Goal: Task Accomplishment & Management: Manage account settings

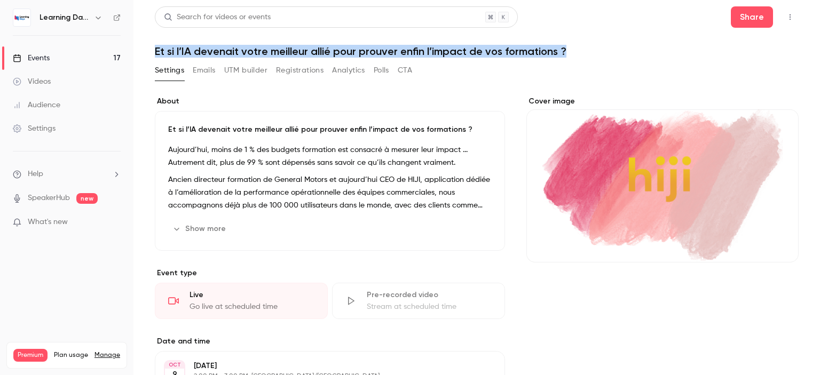
click at [44, 60] on div "Events" at bounding box center [31, 58] width 37 height 11
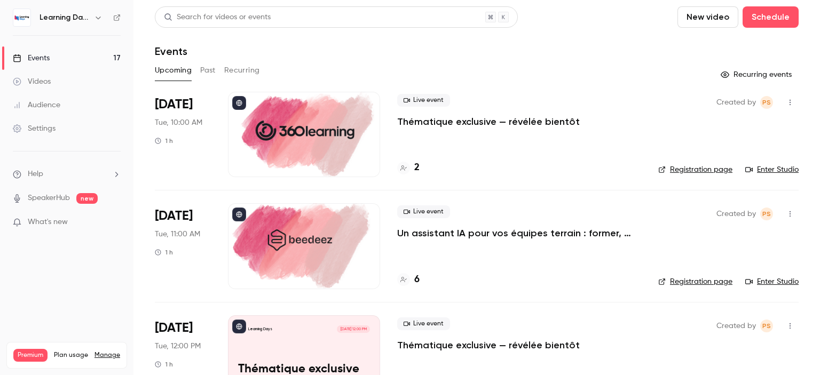
click at [202, 69] on button "Past" at bounding box center [207, 70] width 15 height 17
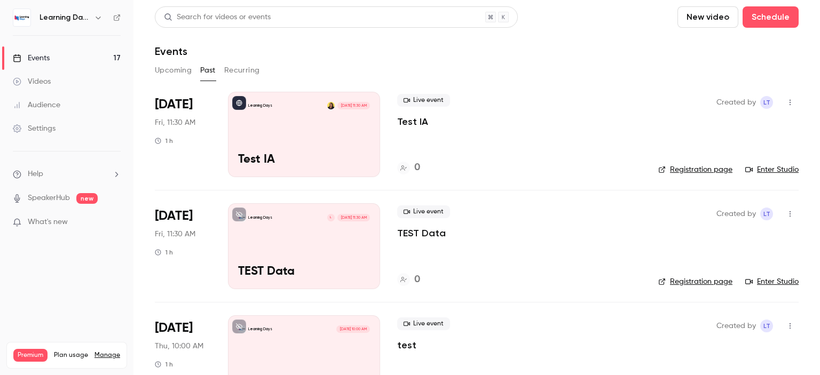
click at [167, 73] on button "Upcoming" at bounding box center [173, 70] width 37 height 17
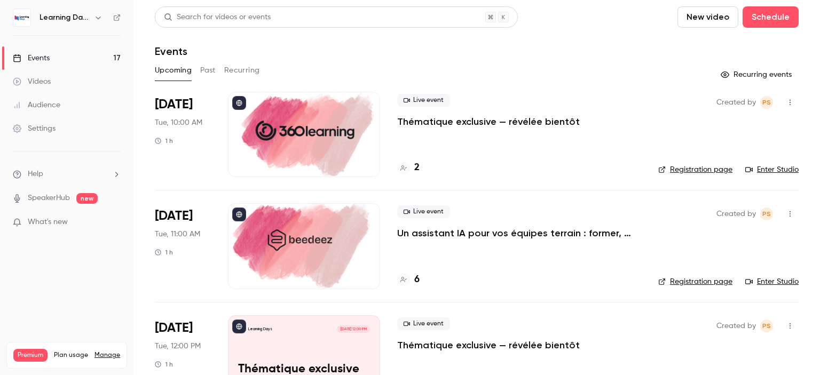
drag, startPoint x: 820, startPoint y: 62, endPoint x: 463, endPoint y: 50, distance: 356.3
click at [819, 57] on main "Search for videos or events New video Schedule Events Upcoming Past Recurring R…" at bounding box center [476, 187] width 687 height 375
click at [209, 76] on button "Past" at bounding box center [207, 70] width 15 height 17
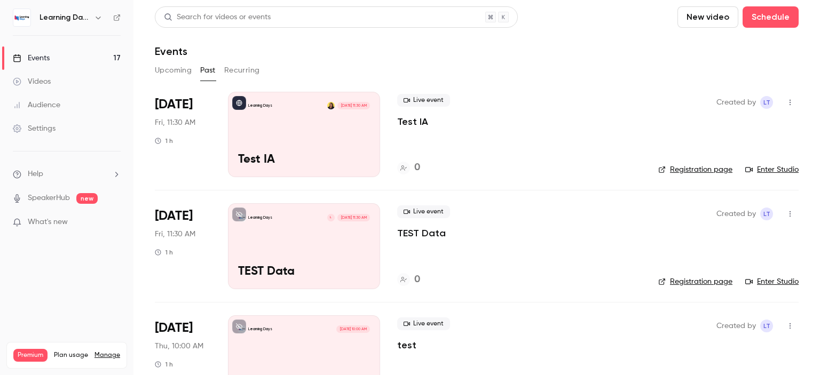
click at [783, 106] on button "button" at bounding box center [790, 102] width 17 height 17
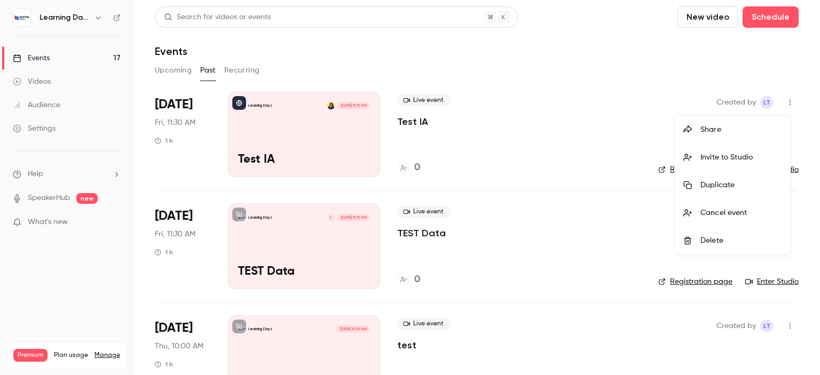
click at [718, 235] on div "Delete" at bounding box center [740, 240] width 81 height 11
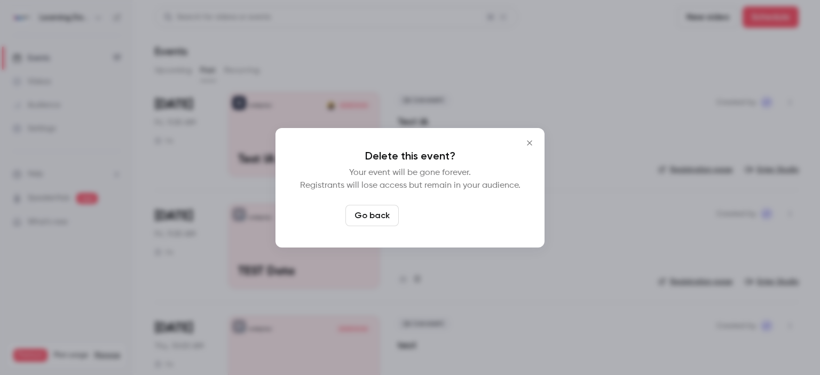
click at [431, 214] on button "Delete event" at bounding box center [439, 215] width 72 height 21
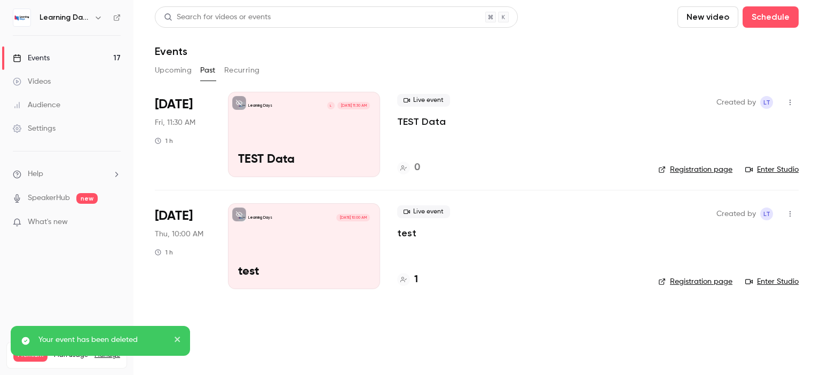
click at [790, 104] on icon "button" at bounding box center [790, 103] width 1 height 6
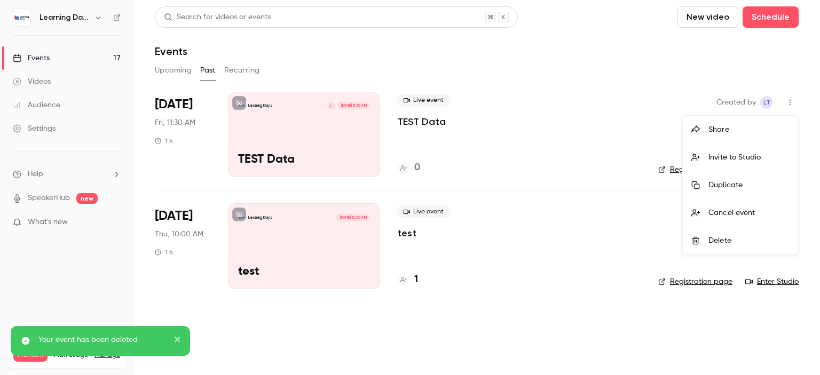
click at [734, 233] on li "Delete" at bounding box center [740, 241] width 115 height 28
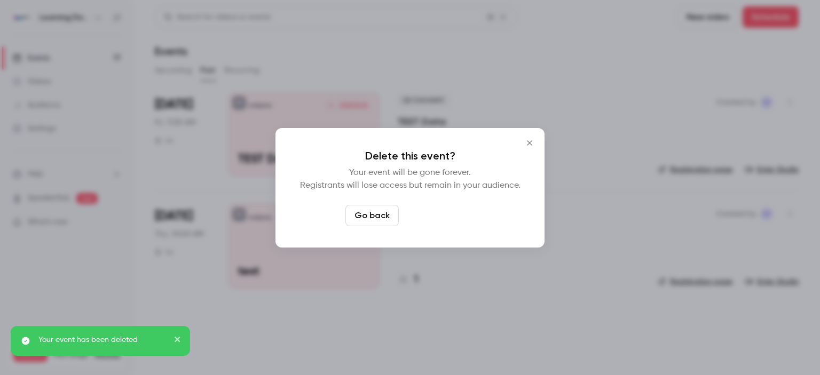
click at [453, 217] on button "Delete event" at bounding box center [439, 215] width 72 height 21
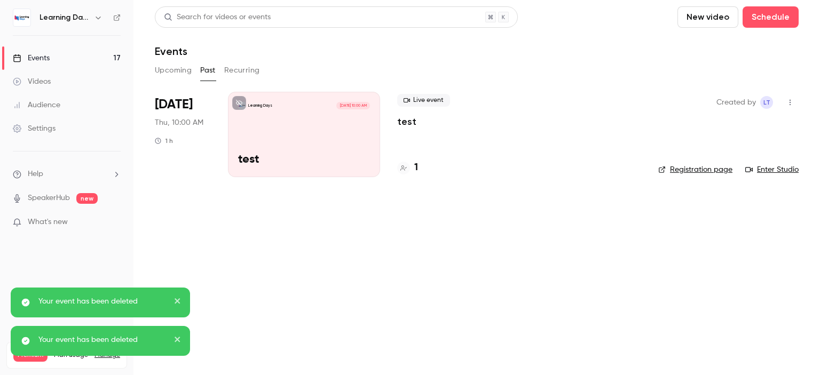
click at [790, 99] on icon "button" at bounding box center [790, 102] width 9 height 7
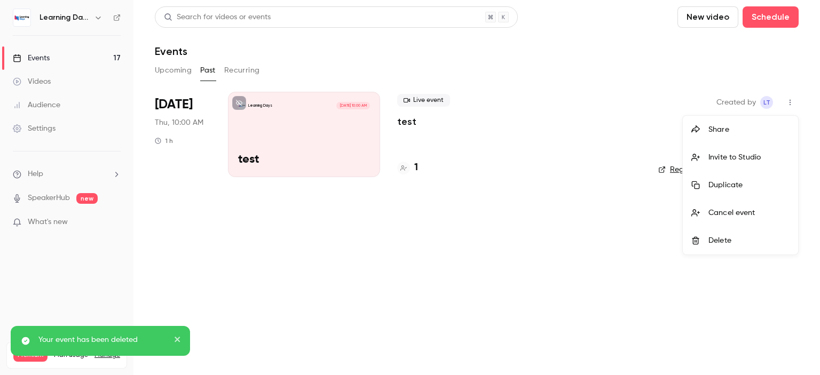
click at [730, 245] on div "Delete" at bounding box center [748, 240] width 81 height 11
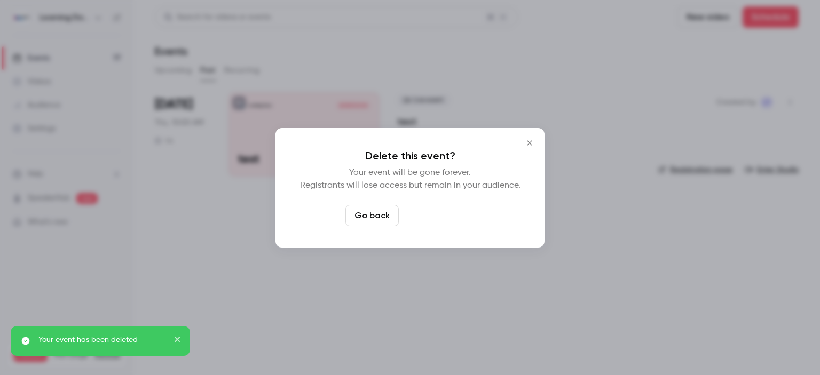
click at [443, 221] on button "Delete event" at bounding box center [439, 215] width 72 height 21
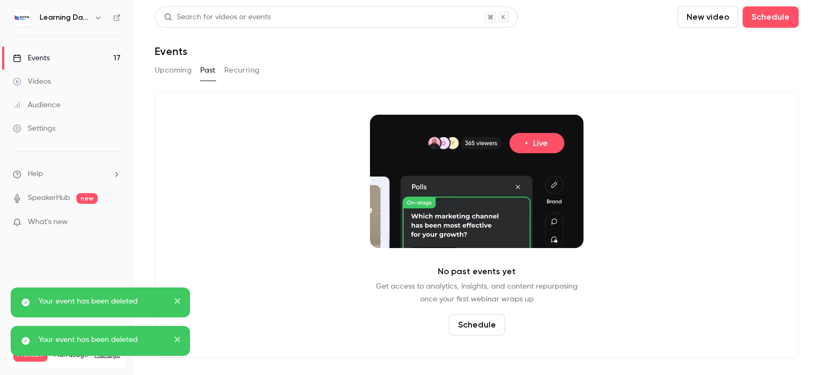
click at [178, 72] on button "Upcoming" at bounding box center [173, 70] width 37 height 17
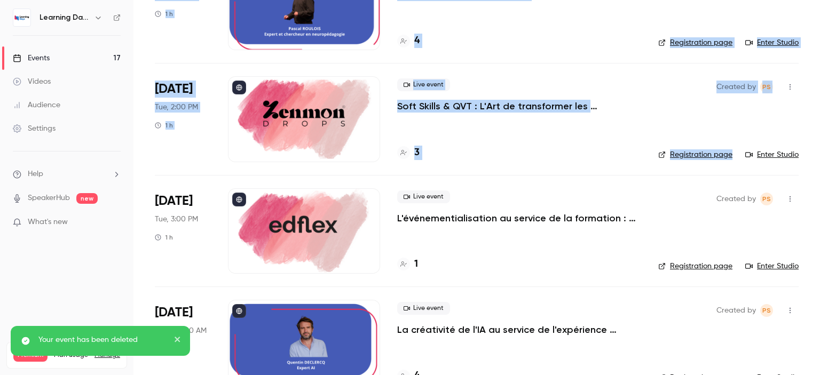
scroll to position [636, 0]
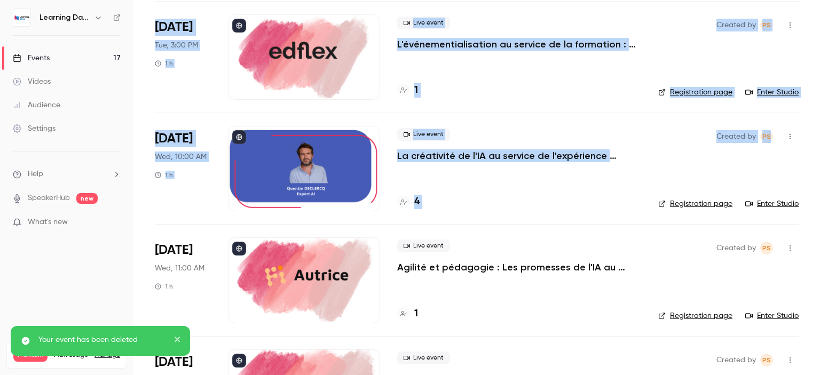
drag, startPoint x: 820, startPoint y: 34, endPoint x: 820, endPoint y: 148, distance: 114.3
click at [820, 148] on main "Search for videos or events New video Schedule Events Upcoming Past Recurring R…" at bounding box center [476, 187] width 687 height 375
click at [490, 43] on p "L'événementialisation au service de la formation : engagez vos apprenants tout …" at bounding box center [519, 44] width 244 height 13
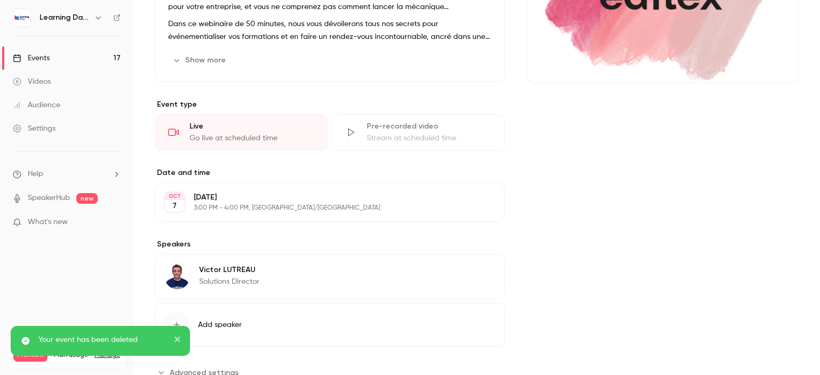
scroll to position [216, 0]
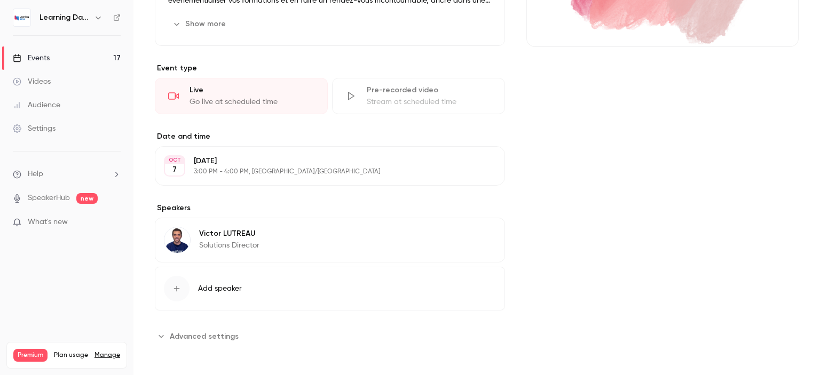
click at [294, 290] on button "Add speaker" at bounding box center [330, 289] width 350 height 44
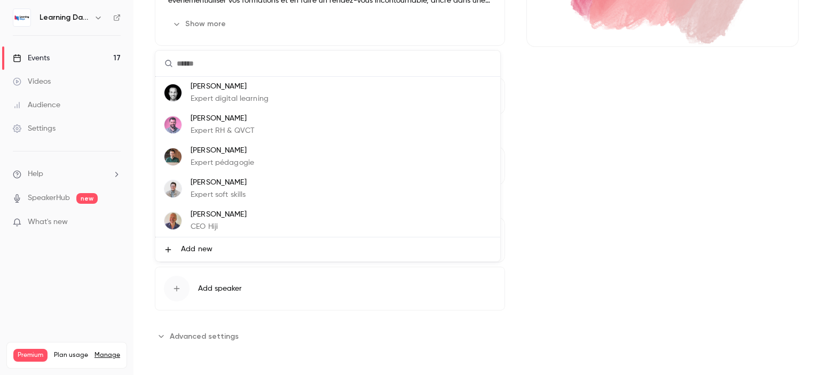
click at [294, 290] on div at bounding box center [410, 187] width 820 height 375
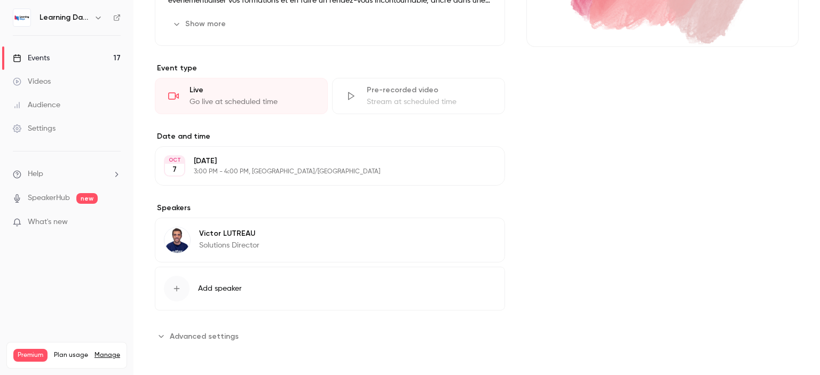
click at [275, 322] on div "About L'événementialisation au service de la formation : engagez vos apprenants…" at bounding box center [330, 112] width 350 height 464
click at [256, 337] on section "**********" at bounding box center [330, 336] width 350 height 17
click at [239, 337] on button "Advanced settings" at bounding box center [200, 336] width 90 height 17
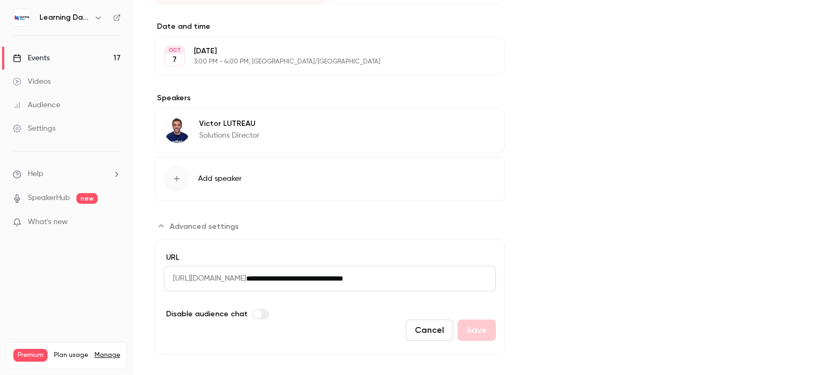
scroll to position [335, 0]
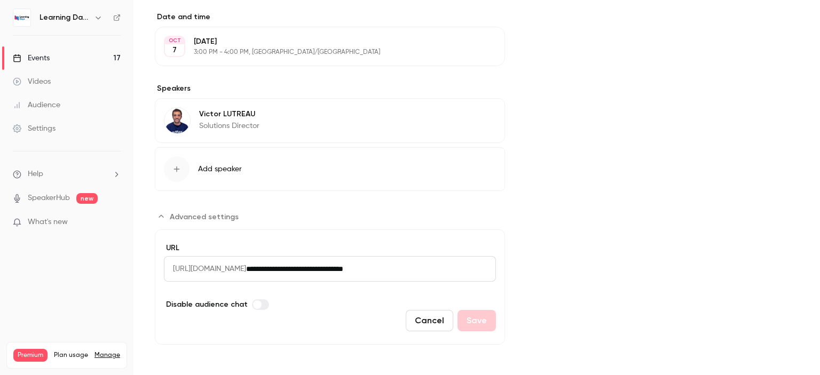
drag, startPoint x: 820, startPoint y: 150, endPoint x: 820, endPoint y: 248, distance: 97.7
click at [820, 248] on main "Search for videos or events Share L'événementialisation au service de la format…" at bounding box center [476, 187] width 687 height 375
drag, startPoint x: 334, startPoint y: 270, endPoint x: 665, endPoint y: 239, distance: 332.4
click at [665, 239] on div "About L'événementialisation au service de la formation : engagez vos apprenants…" at bounding box center [477, 53] width 644 height 584
click at [382, 270] on input "**********" at bounding box center [371, 269] width 250 height 26
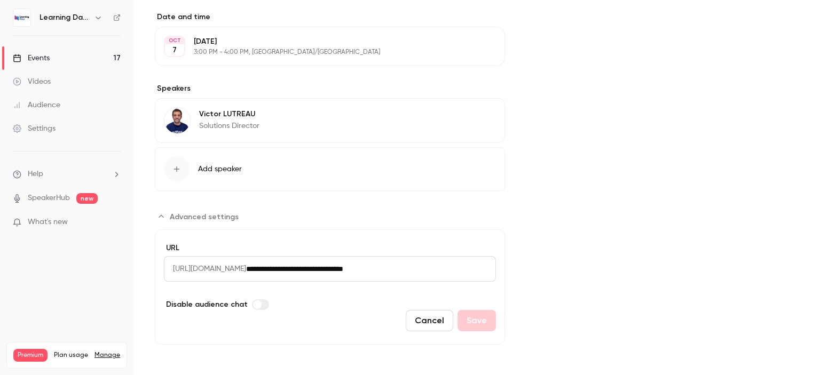
drag, startPoint x: 377, startPoint y: 270, endPoint x: 639, endPoint y: 243, distance: 262.4
click at [632, 243] on div "About L'événementialisation au service de la formation : engagez vos apprenants…" at bounding box center [477, 53] width 644 height 584
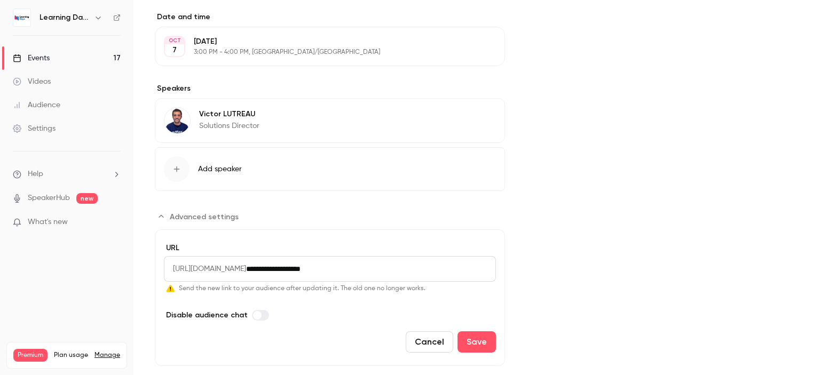
paste input "**********"
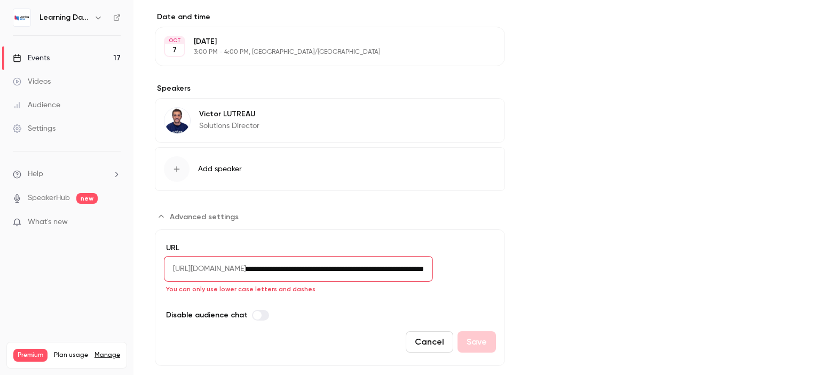
scroll to position [0, 11]
drag, startPoint x: 336, startPoint y: 266, endPoint x: 301, endPoint y: 270, distance: 35.4
click at [301, 270] on div "**********" at bounding box center [330, 269] width 332 height 26
click at [409, 267] on input "**********" at bounding box center [339, 269] width 187 height 26
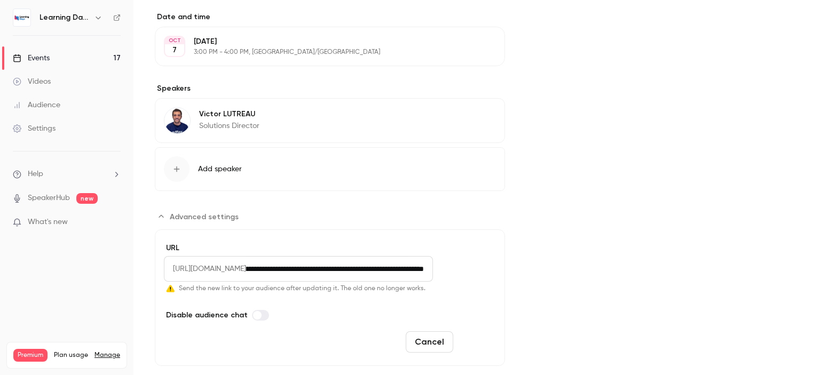
type input "**********"
click at [479, 351] on button "Save" at bounding box center [477, 342] width 38 height 21
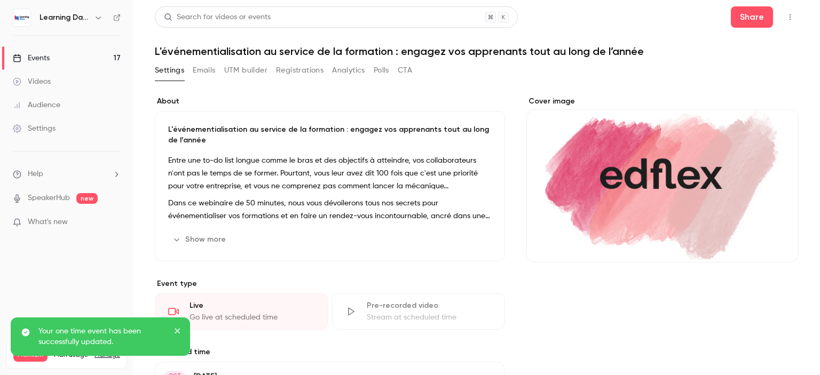
click at [123, 19] on nav "Learning Days Events 17 Videos Audience Settings Help SpeakerHub new What's new…" at bounding box center [66, 187] width 133 height 375
click at [116, 20] on icon at bounding box center [116, 17] width 7 height 7
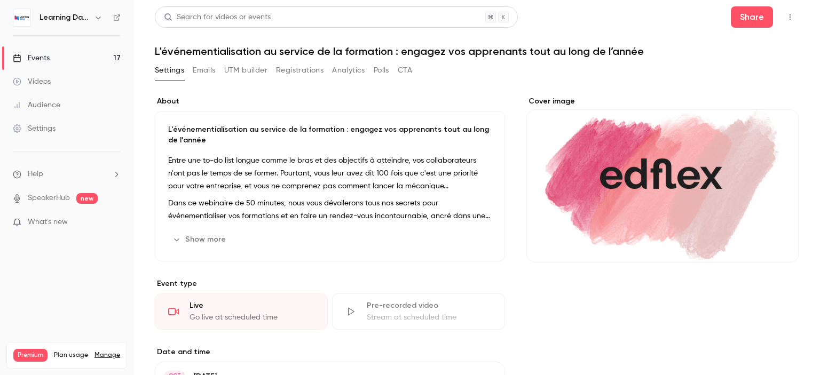
click at [380, 70] on button "Polls" at bounding box center [381, 70] width 15 height 17
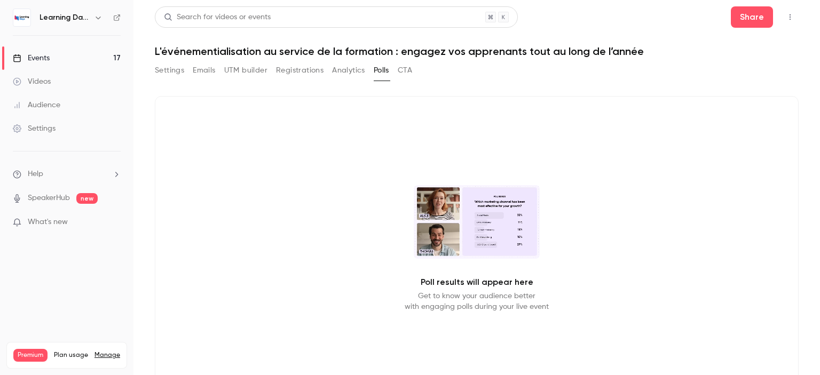
click at [336, 74] on button "Analytics" at bounding box center [348, 70] width 33 height 17
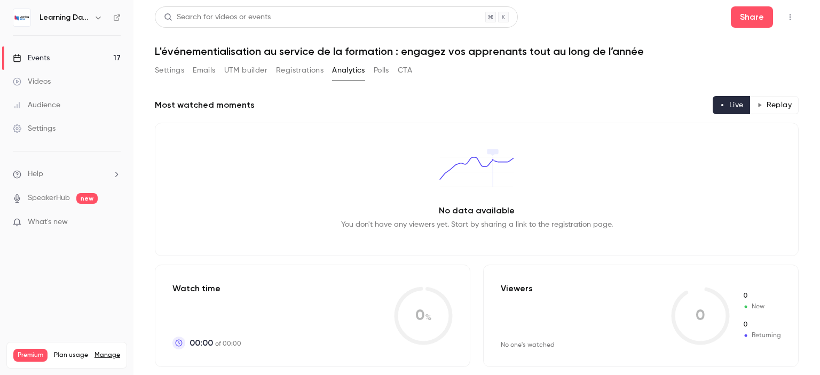
click at [60, 58] on link "Events 17" at bounding box center [66, 57] width 133 height 23
